Goal: Transaction & Acquisition: Purchase product/service

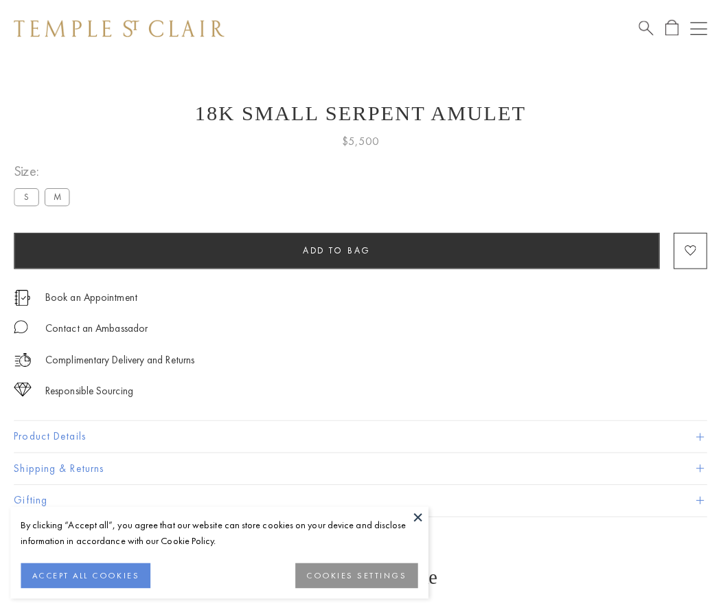
scroll to position [5, 0]
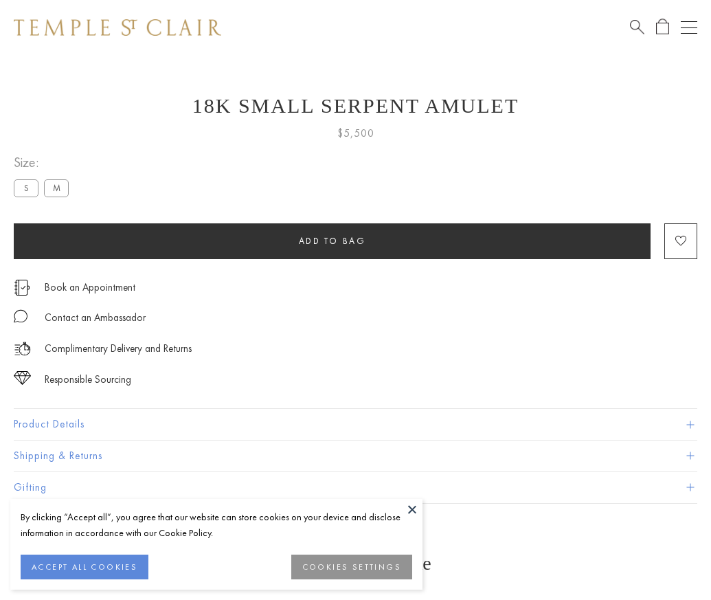
click at [332, 240] on span "Add to bag" at bounding box center [332, 241] width 67 height 12
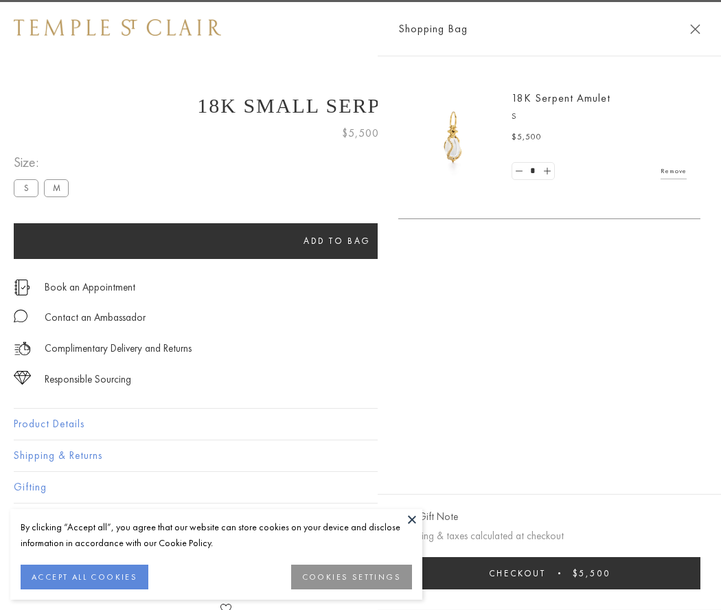
click at [546, 573] on span "Checkout" at bounding box center [517, 573] width 57 height 12
